Goal: Communication & Community: Answer question/provide support

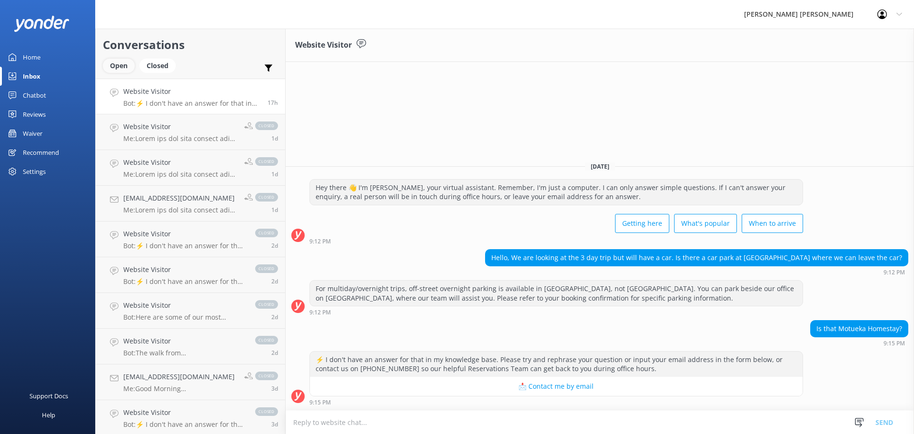
click at [115, 62] on div "Open" at bounding box center [119, 66] width 32 height 14
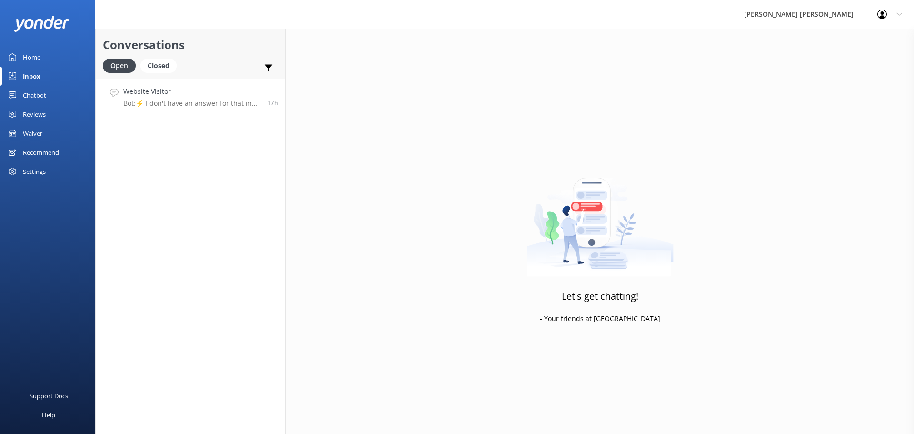
click at [189, 99] on p "Bot: ⚡ I don't have an answer for that in my knowledge base. Please try and rep…" at bounding box center [191, 103] width 137 height 9
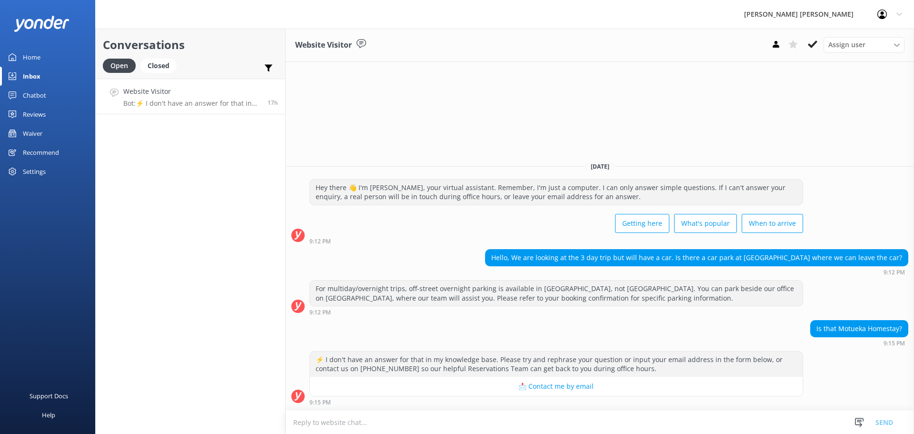
click at [324, 421] on textarea at bounding box center [600, 421] width 628 height 23
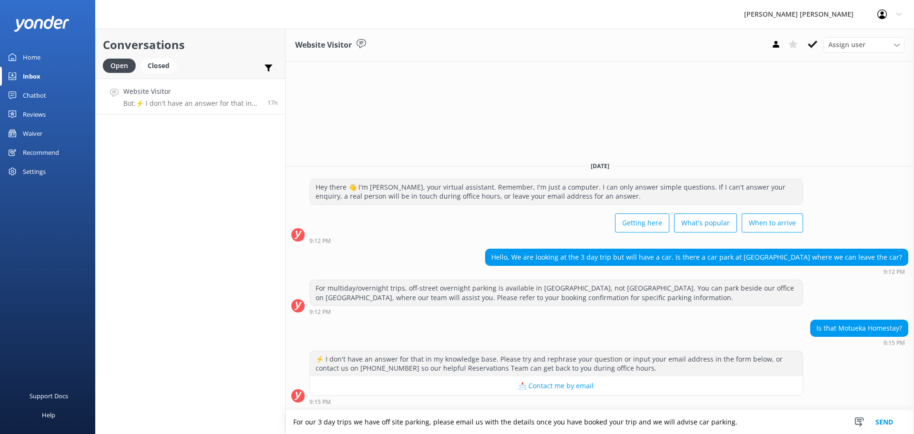
type textarea "For our 3 day trips we have off site parking, please email us with the details …"
click at [875, 425] on button "Send" at bounding box center [884, 422] width 36 height 24
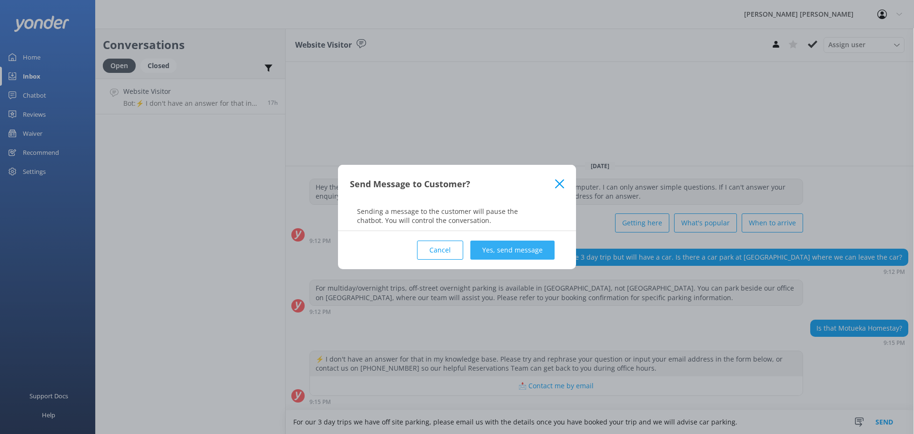
click at [518, 247] on button "Yes, send message" at bounding box center [512, 249] width 84 height 19
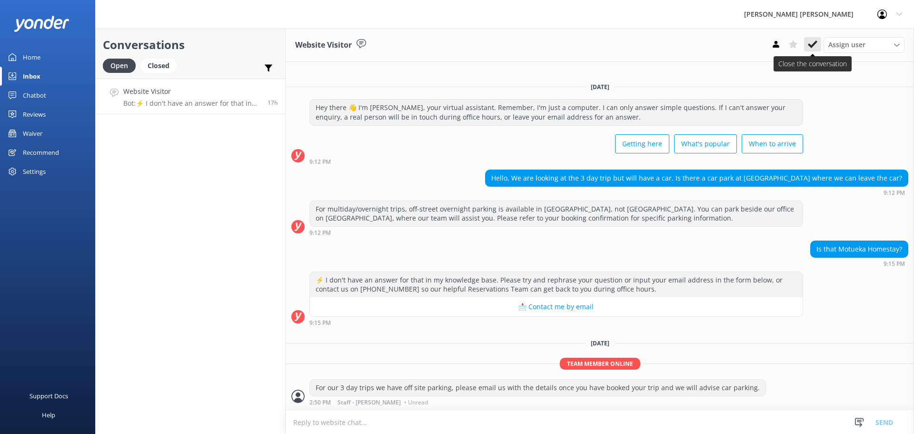
click at [810, 46] on use at bounding box center [813, 44] width 10 height 8
